Goal: Task Accomplishment & Management: Use online tool/utility

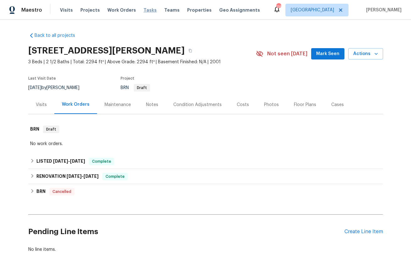
click at [144, 11] on span "Tasks" at bounding box center [150, 10] width 13 height 4
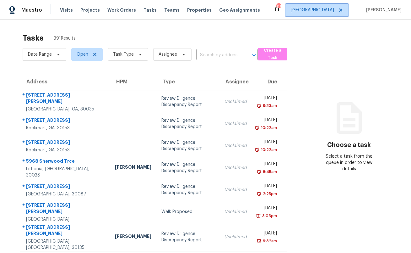
click at [325, 9] on span "[GEOGRAPHIC_DATA]" at bounding box center [317, 10] width 63 height 13
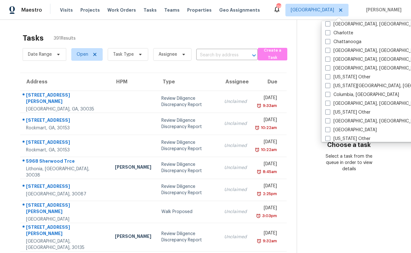
scroll to position [132, 0]
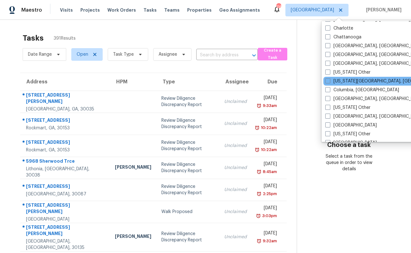
click at [352, 78] on div "[US_STATE][GEOGRAPHIC_DATA], [GEOGRAPHIC_DATA]" at bounding box center [387, 81] width 127 height 9
click at [352, 79] on label "[US_STATE][GEOGRAPHIC_DATA], [GEOGRAPHIC_DATA]" at bounding box center [385, 81] width 121 height 6
click at [329, 79] on input "[US_STATE][GEOGRAPHIC_DATA], [GEOGRAPHIC_DATA]" at bounding box center [327, 80] width 4 height 4
checkbox input "true"
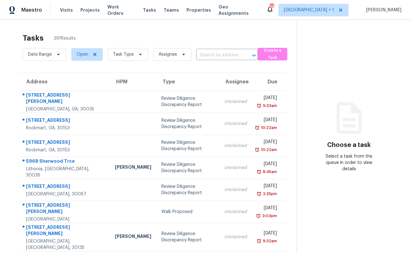
click at [284, 30] on div "Tasks 391 Results Date Range Open Task Type Assignee ​ Create a Task Address HP…" at bounding box center [205, 183] width 411 height 326
click at [272, 50] on span "Create a Task" at bounding box center [272, 54] width 23 height 14
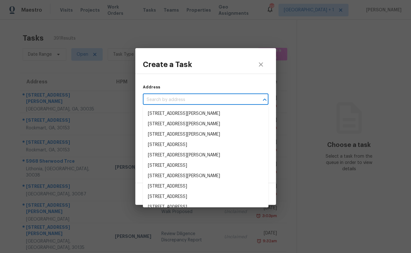
click at [215, 97] on input "text" at bounding box center [197, 100] width 108 height 10
paste input "[STREET_ADDRESS][PERSON_NAME][US_STATE]"
type input "[STREET_ADDRESS][PERSON_NAME][US_STATE]"
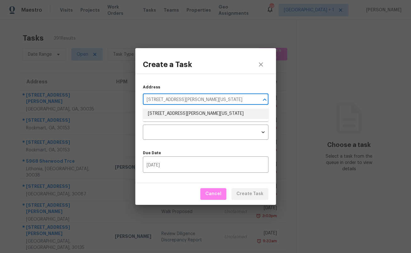
click at [206, 110] on li "[STREET_ADDRESS][PERSON_NAME][US_STATE]" at bounding box center [206, 113] width 126 height 10
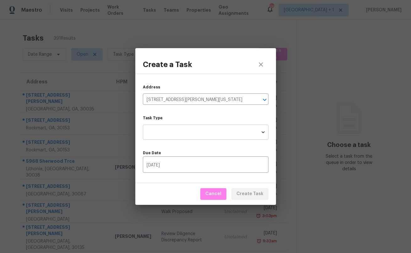
click at [208, 128] on body "Maestro Visits Projects Work Orders Tasks Teams Properties Geo Assignments 119 …" at bounding box center [205, 126] width 411 height 253
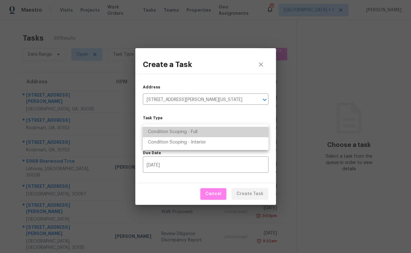
click at [208, 128] on li "Condition Scoping - Full" at bounding box center [206, 132] width 126 height 10
type input "virtual_full_assessment"
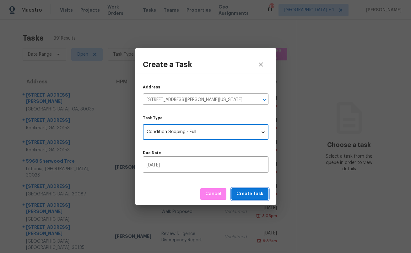
click at [248, 194] on span "Create Task" at bounding box center [250, 194] width 27 height 8
